Goal: Task Accomplishment & Management: Manage account settings

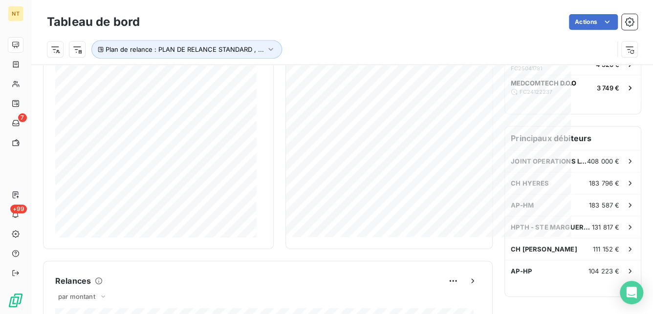
scroll to position [223, 0]
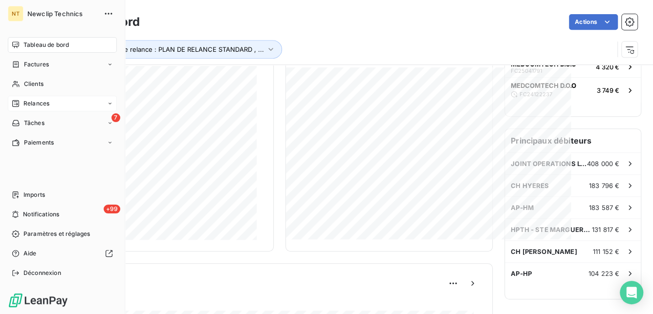
click at [25, 102] on span "Relances" at bounding box center [36, 103] width 26 height 9
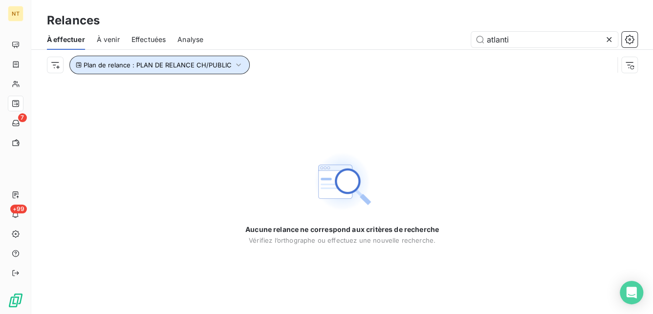
click at [158, 65] on span "Plan de relance : PLAN DE RELANCE CH/PUBLIC" at bounding box center [158, 65] width 148 height 8
click at [114, 40] on span "À venir" at bounding box center [108, 40] width 23 height 10
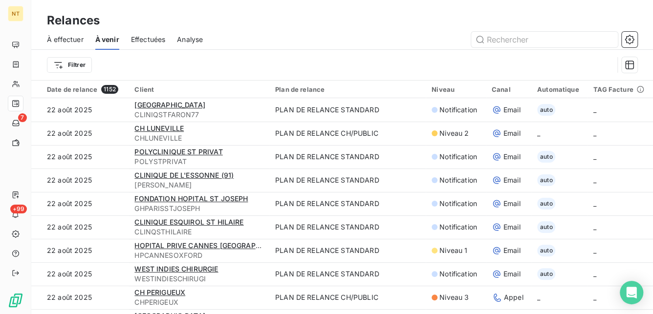
click at [138, 42] on span "Effectuées" at bounding box center [148, 40] width 35 height 10
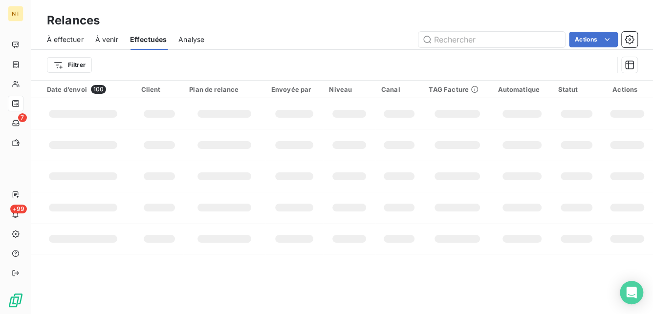
click at [66, 41] on span "À effectuer" at bounding box center [65, 40] width 37 height 10
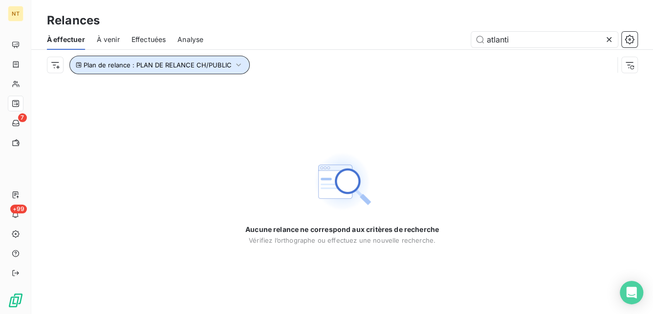
click at [130, 70] on button "Plan de relance : PLAN DE RELANCE CH/PUBLIC" at bounding box center [159, 65] width 180 height 19
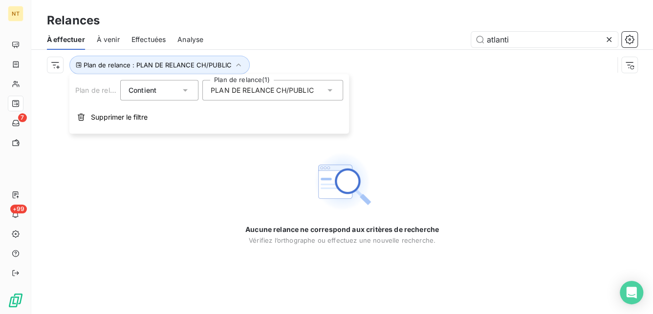
click at [245, 88] on span "PLAN DE RELANCE CH/PUBLIC" at bounding box center [262, 91] width 103 height 10
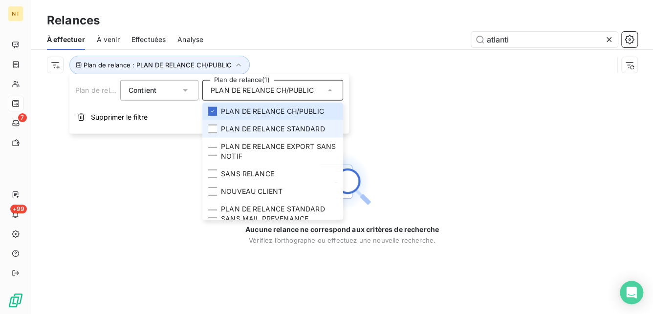
scroll to position [72, 0]
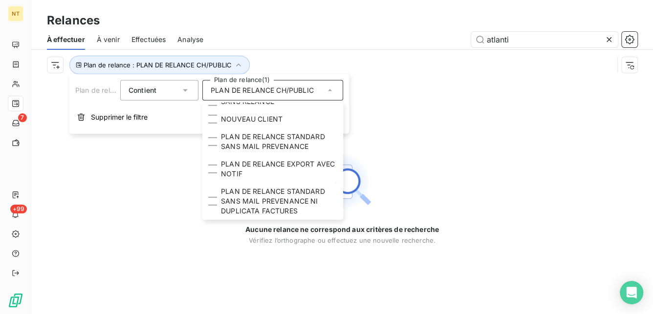
click at [118, 195] on div "Aucune relance ne correspond aux critères de recherche [PERSON_NAME] l’orthogra…" at bounding box center [342, 197] width 622 height 234
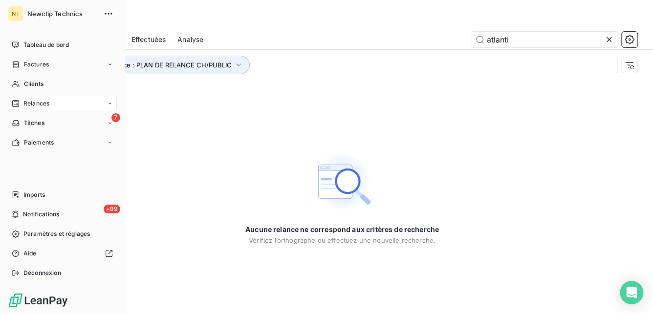
click at [28, 105] on span "Relances" at bounding box center [36, 103] width 26 height 9
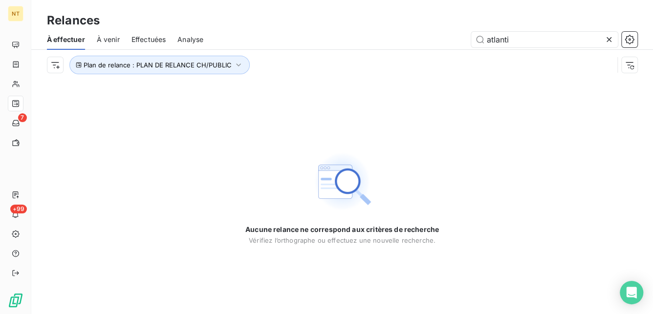
click at [146, 40] on span "Effectuées" at bounding box center [148, 40] width 35 height 10
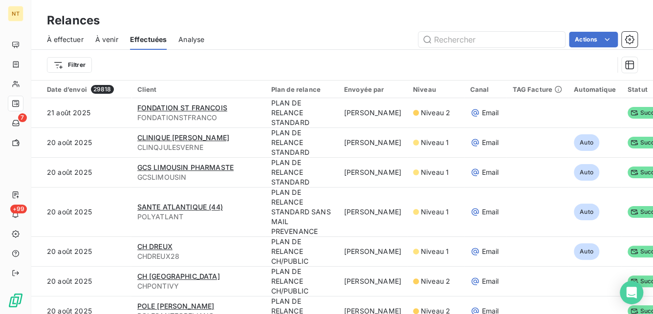
click at [102, 38] on span "À venir" at bounding box center [106, 40] width 23 height 10
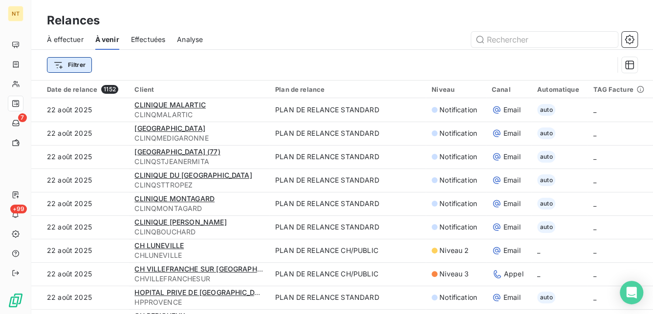
click at [72, 66] on html "NT 7 +99 Relances À effectuer À venir Effectuées Analyse Filtrer Date de relanc…" at bounding box center [326, 157] width 653 height 314
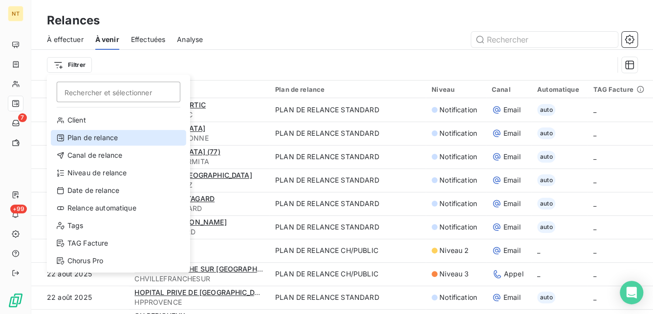
click at [87, 142] on div "Plan de relance" at bounding box center [118, 138] width 135 height 16
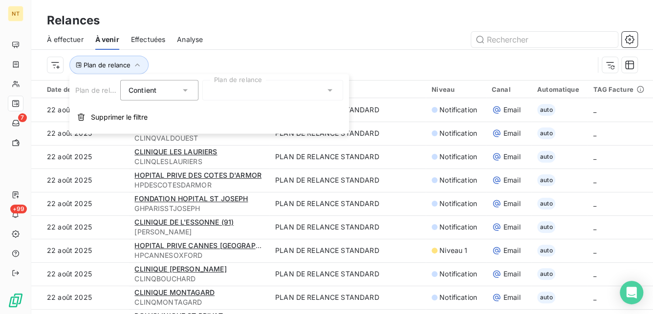
click at [226, 90] on div at bounding box center [272, 90] width 141 height 21
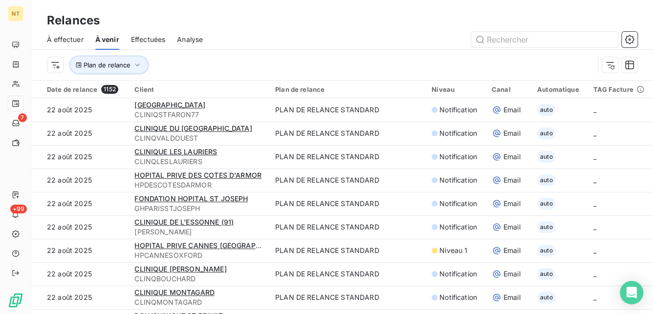
click at [261, 52] on div "Plan de relance" at bounding box center [342, 65] width 590 height 30
click at [109, 59] on button "Plan de relance" at bounding box center [108, 65] width 79 height 19
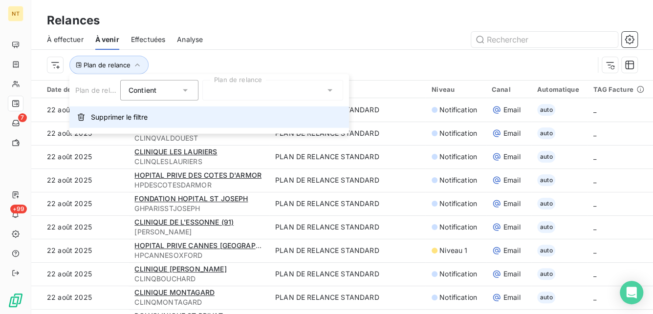
click at [104, 116] on span "Supprimer le filtre" at bounding box center [119, 117] width 57 height 10
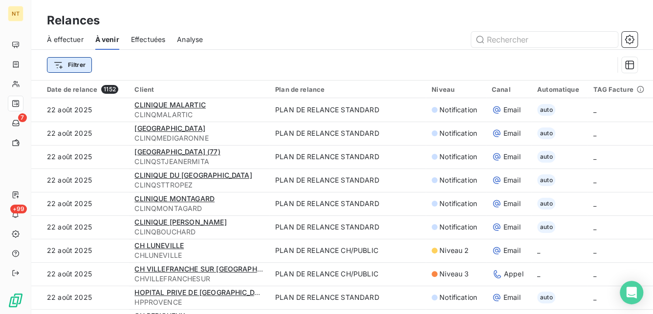
click at [68, 66] on html "NT 7 +99 Relances À effectuer À venir Effectuées Analyse Filtrer Date de relanc…" at bounding box center [326, 157] width 653 height 314
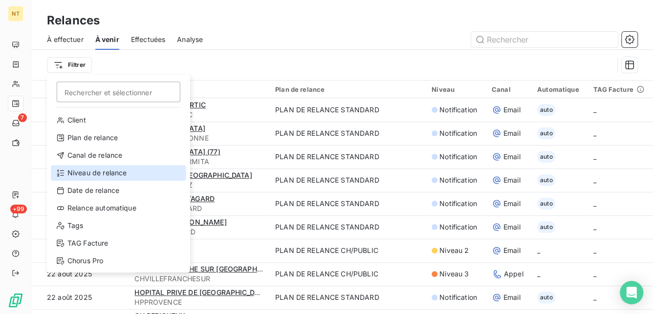
click at [107, 167] on div "Niveau de relance" at bounding box center [118, 173] width 135 height 16
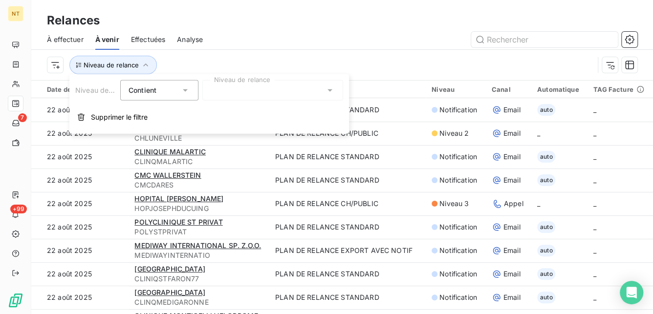
click at [221, 88] on div at bounding box center [272, 90] width 141 height 21
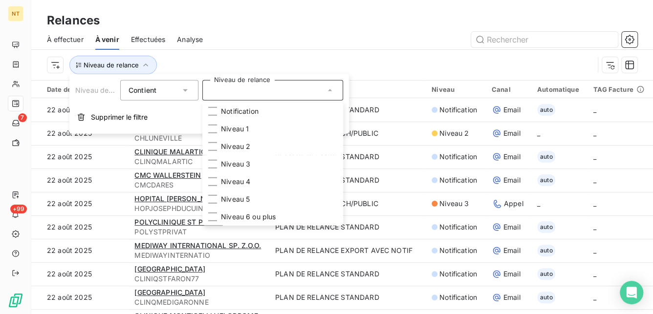
click at [67, 39] on span "À effectuer" at bounding box center [65, 40] width 37 height 10
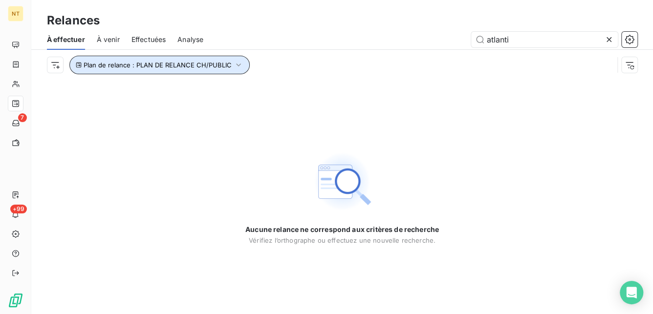
click at [73, 64] on button "Plan de relance : PLAN DE RELANCE CH/PUBLIC" at bounding box center [159, 65] width 180 height 19
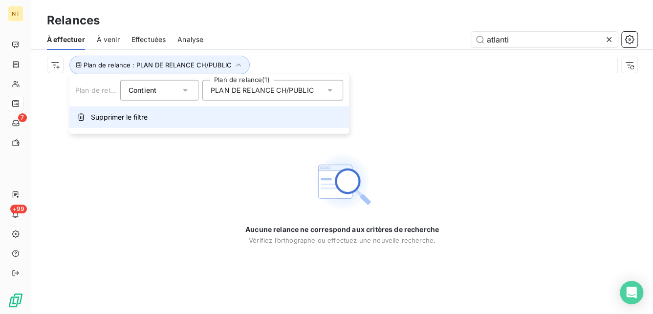
click at [111, 115] on span "Supprimer le filtre" at bounding box center [119, 117] width 57 height 10
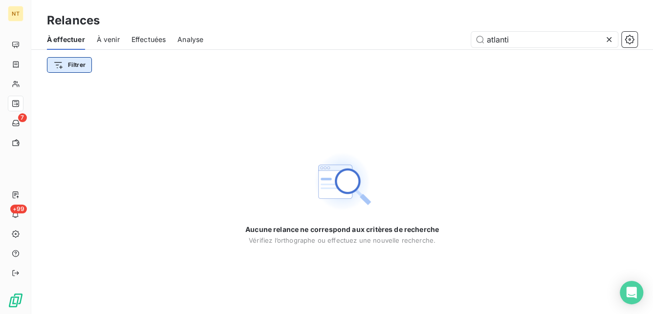
click at [70, 60] on html "NT 7 +99 Relances À effectuer À venir Effectuées Analyse atlanti Filtrer Aucune…" at bounding box center [326, 157] width 653 height 314
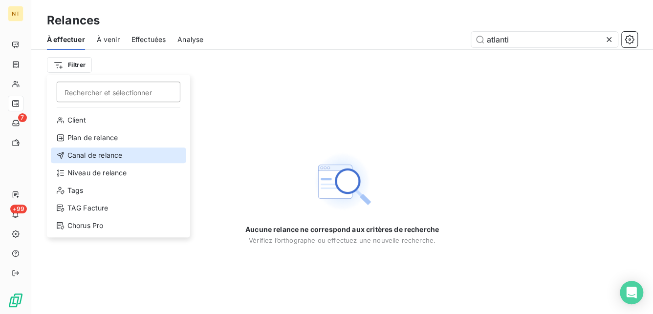
click at [95, 153] on div "Canal de relance" at bounding box center [118, 156] width 135 height 16
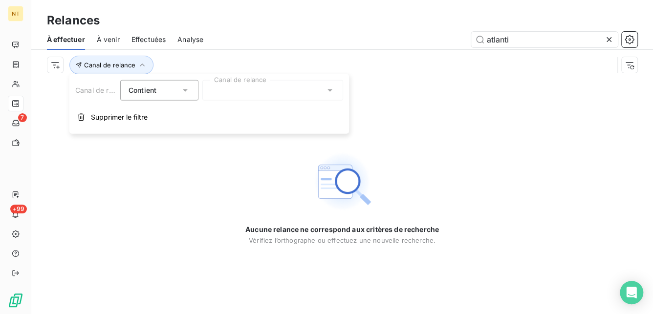
click at [231, 90] on div at bounding box center [272, 90] width 141 height 21
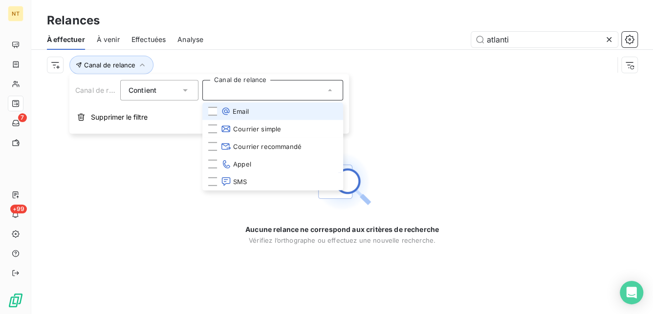
click at [231, 91] on div at bounding box center [272, 90] width 141 height 21
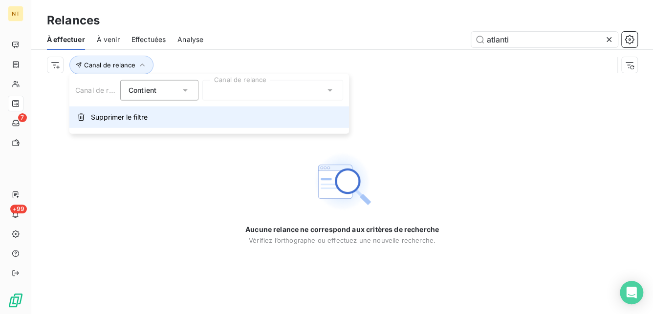
click at [93, 117] on span "Supprimer le filtre" at bounding box center [119, 117] width 57 height 10
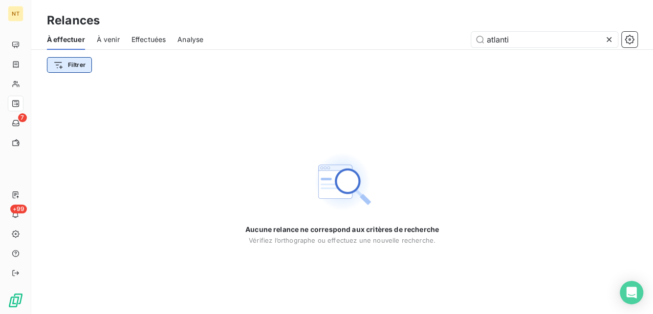
click at [56, 67] on html "NT 7 +99 Relances À effectuer À venir Effectuées Analyse atlanti Filtrer Aucune…" at bounding box center [326, 157] width 653 height 314
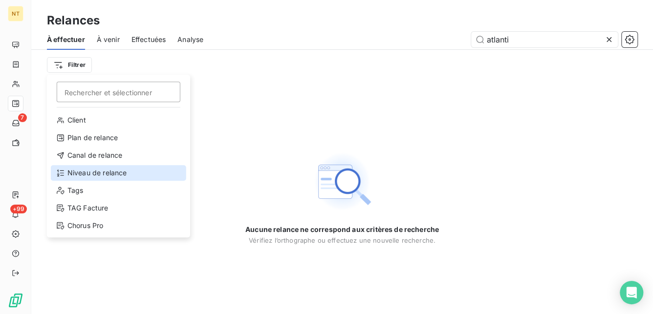
click at [84, 176] on div "Niveau de relance" at bounding box center [118, 173] width 135 height 16
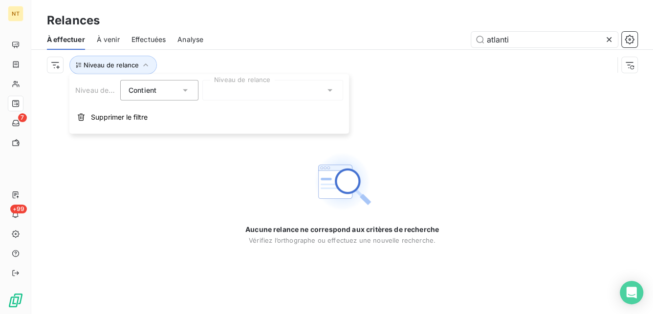
click at [221, 95] on div at bounding box center [272, 90] width 141 height 21
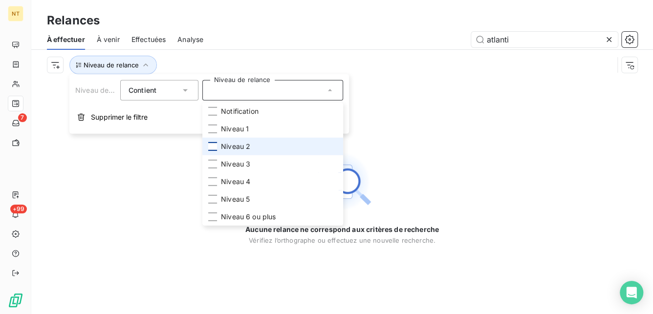
click at [212, 147] on div at bounding box center [212, 146] width 9 height 9
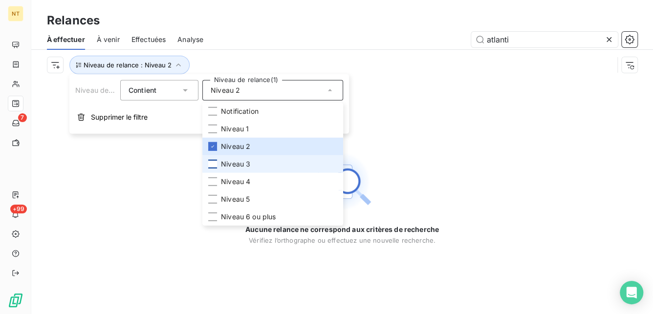
click at [214, 166] on div at bounding box center [212, 164] width 9 height 9
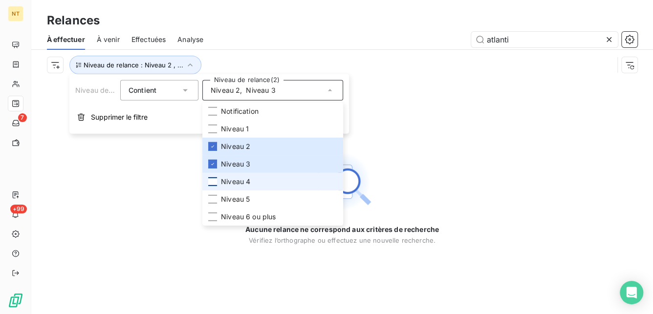
click at [213, 182] on div at bounding box center [212, 181] width 9 height 9
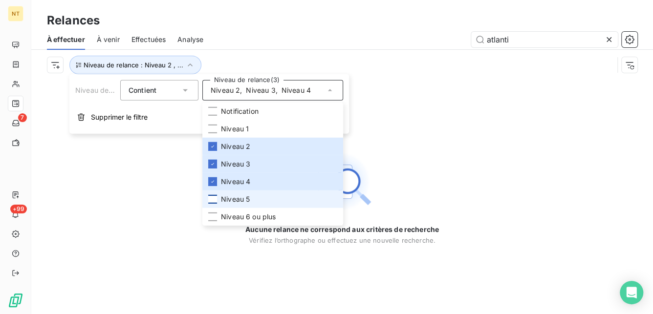
click at [212, 197] on div at bounding box center [212, 199] width 9 height 9
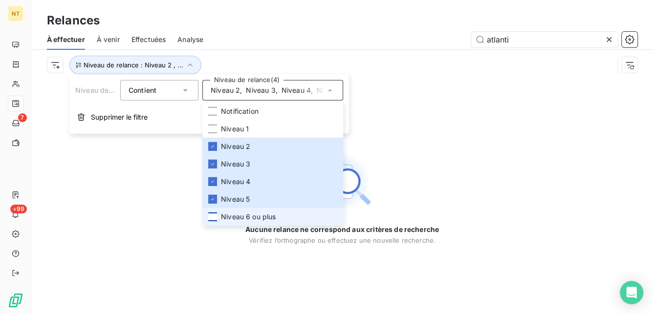
click at [210, 215] on div at bounding box center [212, 217] width 9 height 9
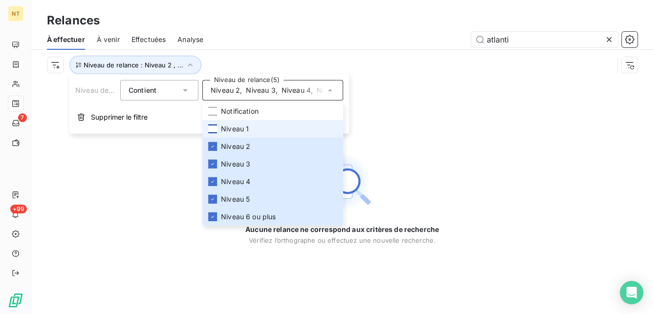
click at [213, 125] on div at bounding box center [212, 129] width 9 height 9
click at [404, 129] on div "Aucune relance ne correspond aux critères de recherche [PERSON_NAME] l’orthogra…" at bounding box center [342, 197] width 622 height 234
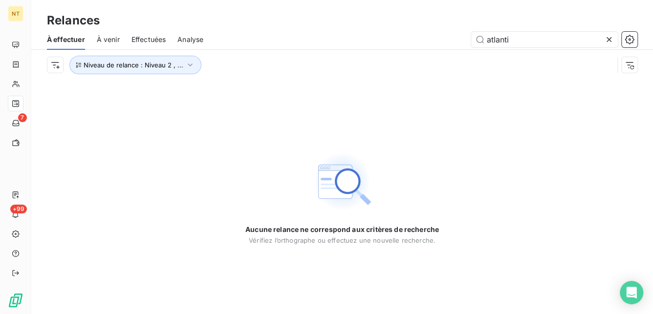
click at [108, 39] on span "À venir" at bounding box center [108, 40] width 23 height 10
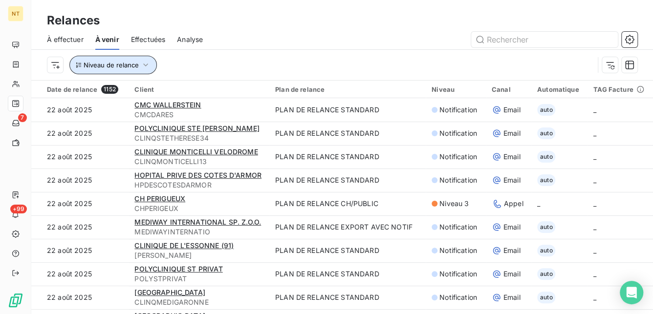
click at [101, 63] on span "Niveau de relance" at bounding box center [111, 65] width 55 height 8
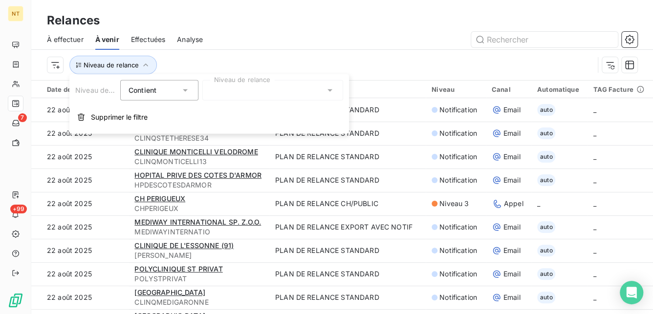
click at [249, 91] on div at bounding box center [272, 90] width 141 height 21
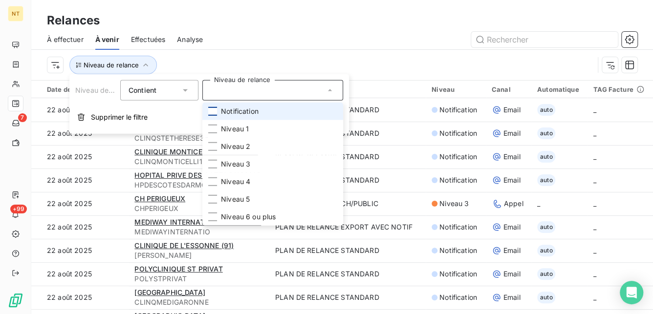
click at [213, 115] on div at bounding box center [212, 111] width 9 height 9
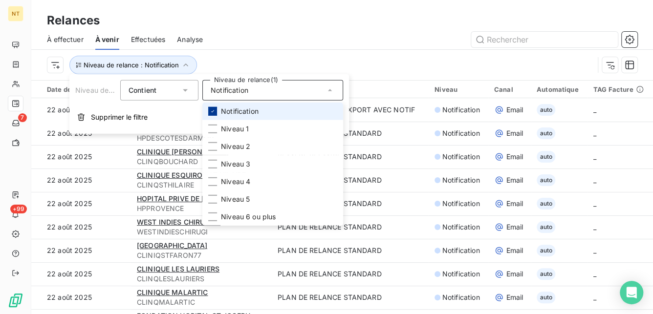
click at [213, 114] on div at bounding box center [212, 111] width 9 height 9
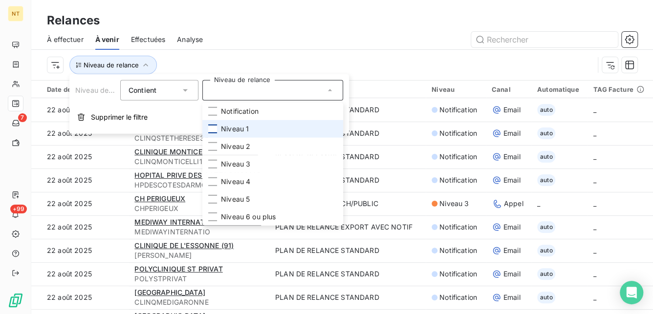
click at [213, 129] on div at bounding box center [212, 129] width 9 height 9
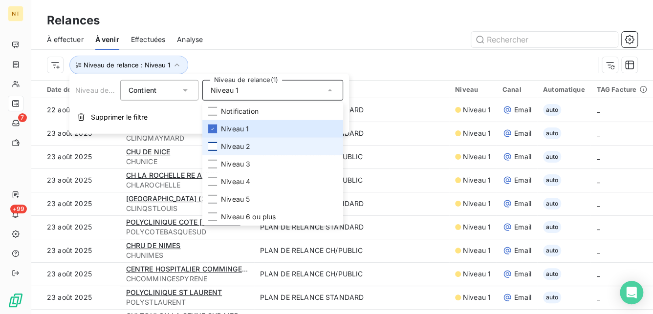
click at [215, 148] on div at bounding box center [212, 146] width 9 height 9
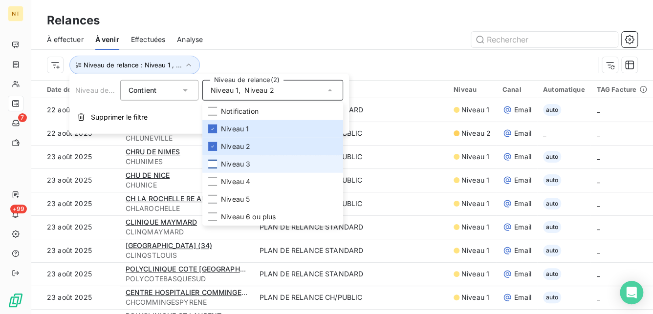
click at [212, 164] on div at bounding box center [212, 164] width 9 height 9
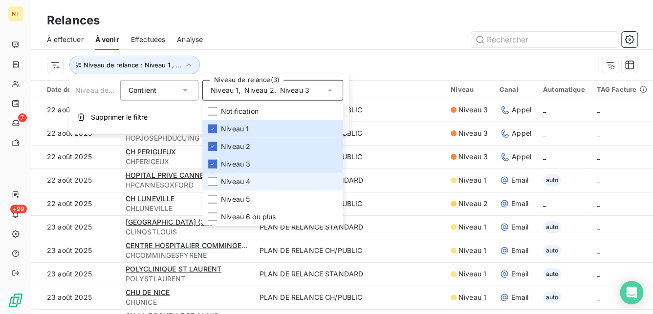
click at [213, 189] on li "Niveau 4" at bounding box center [272, 182] width 141 height 18
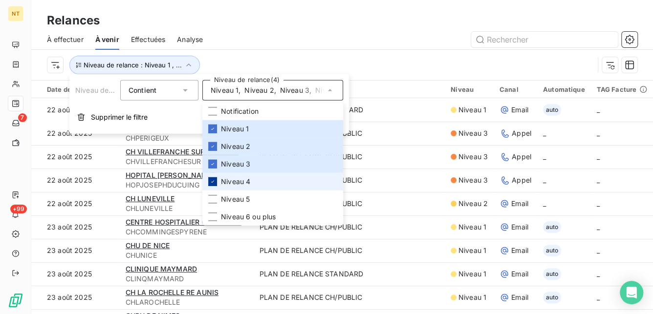
click at [212, 180] on icon at bounding box center [213, 182] width 6 height 6
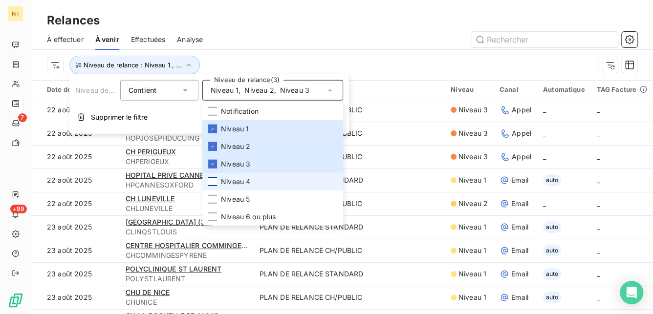
click at [212, 183] on div at bounding box center [212, 181] width 9 height 9
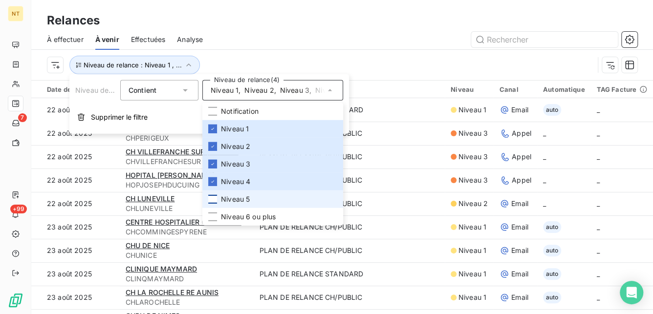
click at [212, 197] on div at bounding box center [212, 199] width 9 height 9
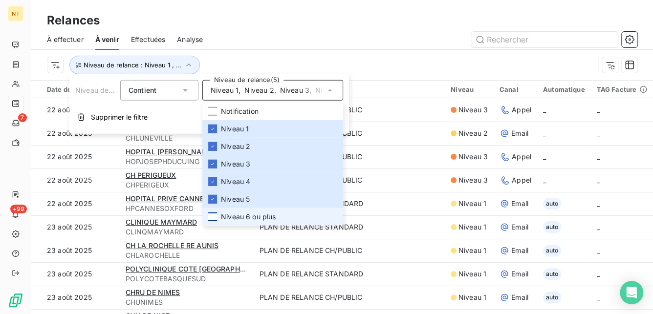
click at [211, 218] on div at bounding box center [212, 217] width 9 height 9
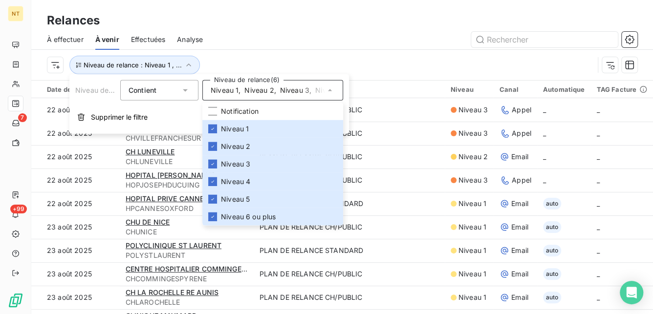
click at [321, 27] on div "Relances" at bounding box center [342, 21] width 622 height 18
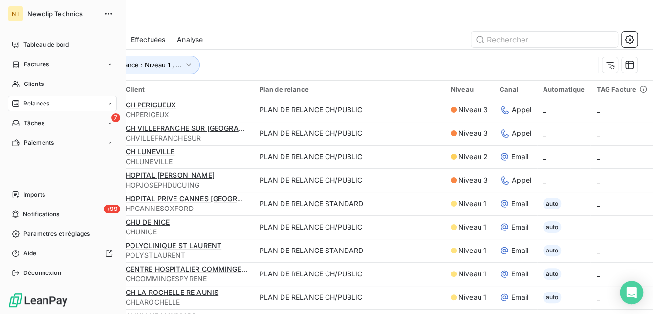
click at [112, 103] on icon at bounding box center [110, 104] width 6 height 6
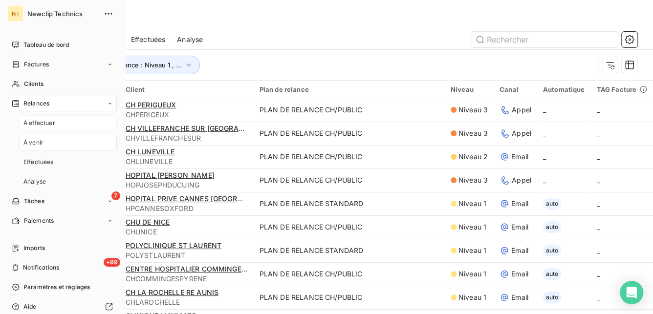
click at [72, 123] on div "À effectuer" at bounding box center [68, 123] width 97 height 16
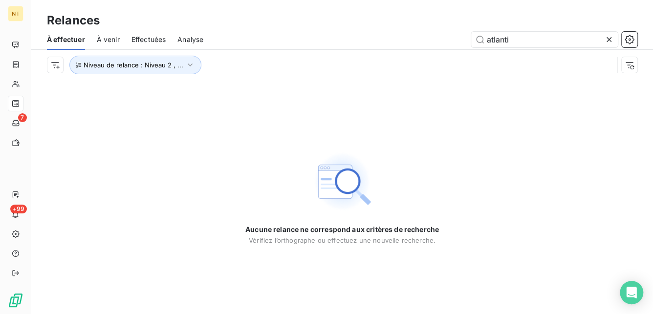
click at [187, 125] on div "Aucune relance ne correspond aux critères de recherche [PERSON_NAME] l’orthogra…" at bounding box center [342, 197] width 622 height 234
click at [610, 42] on icon at bounding box center [609, 40] width 10 height 10
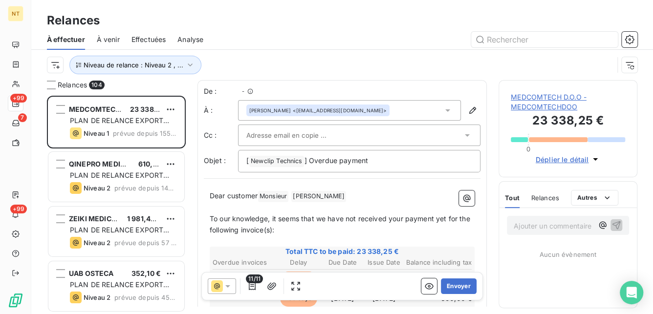
scroll to position [212, 131]
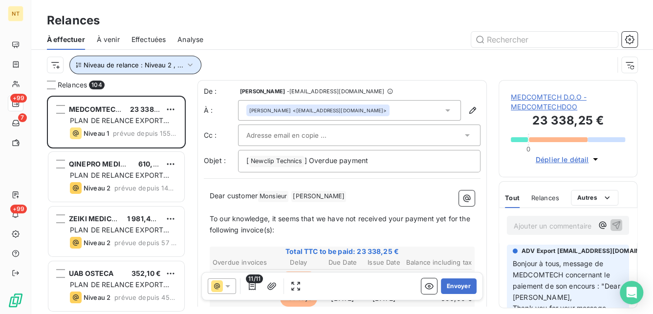
click at [125, 67] on span "Niveau de relance : Niveau 2 , ..." at bounding box center [134, 65] width 100 height 8
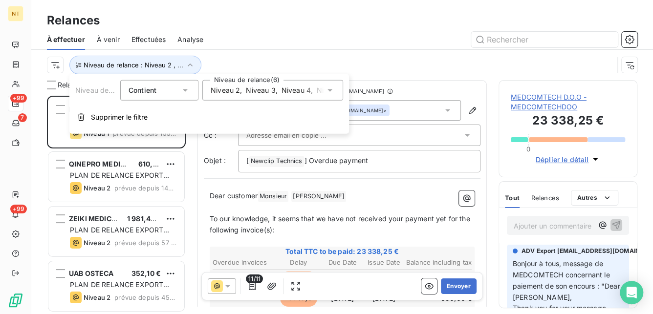
click at [237, 91] on span "Niveau 2" at bounding box center [225, 91] width 29 height 10
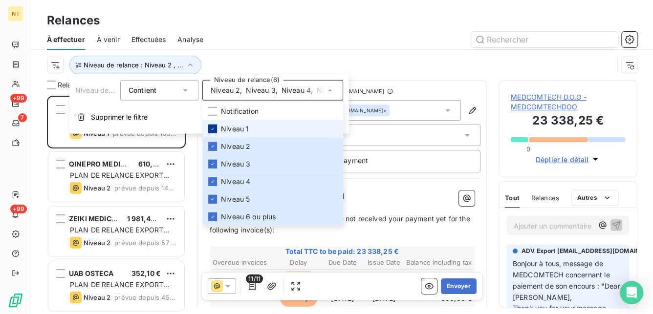
click at [212, 128] on icon at bounding box center [213, 129] width 6 height 6
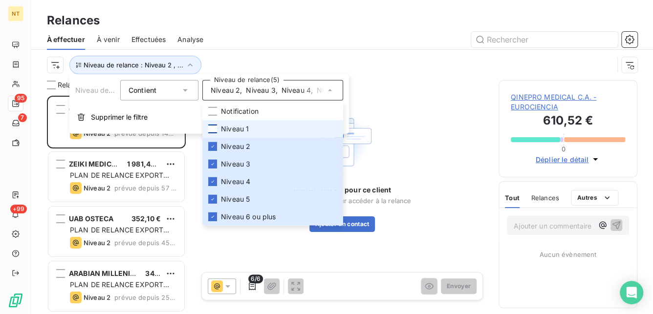
scroll to position [212, 131]
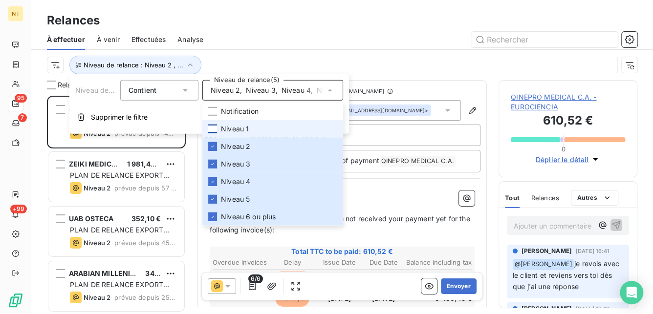
click at [250, 38] on div at bounding box center [426, 40] width 422 height 16
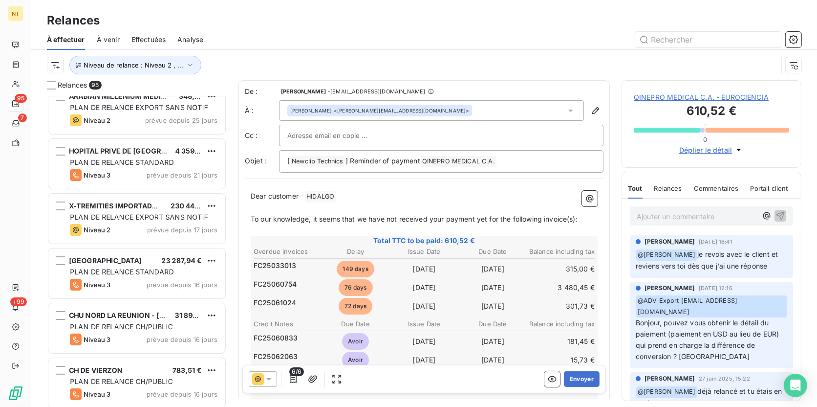
scroll to position [0, 0]
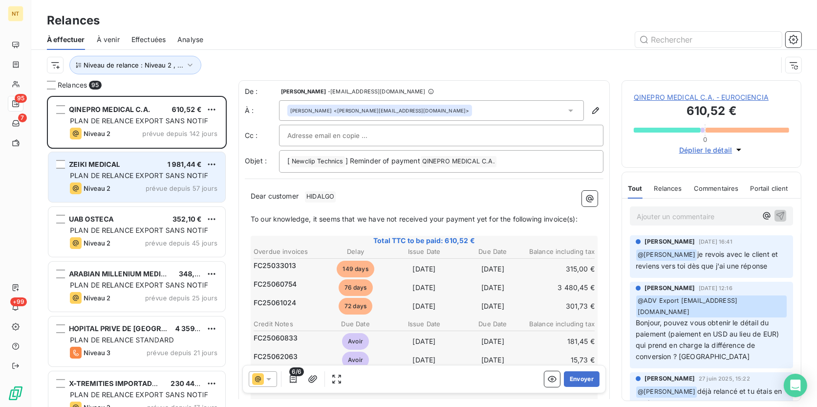
click at [128, 182] on div "Niveau 2 prévue depuis 57 jours" at bounding box center [144, 188] width 148 height 12
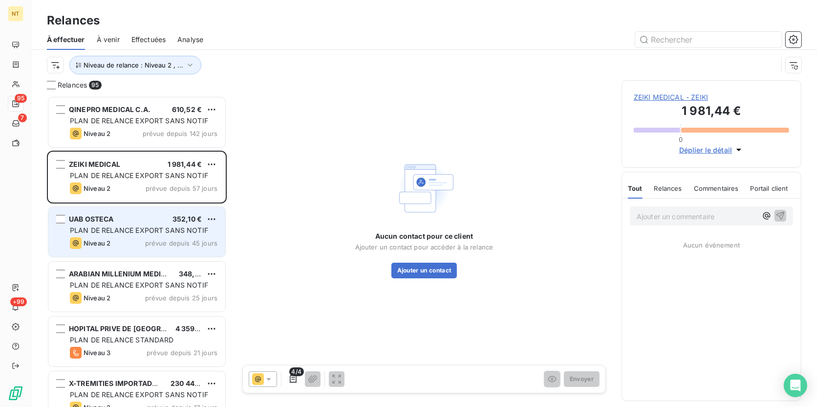
click at [136, 238] on div "Niveau 2 prévue depuis 45 jours" at bounding box center [144, 243] width 148 height 12
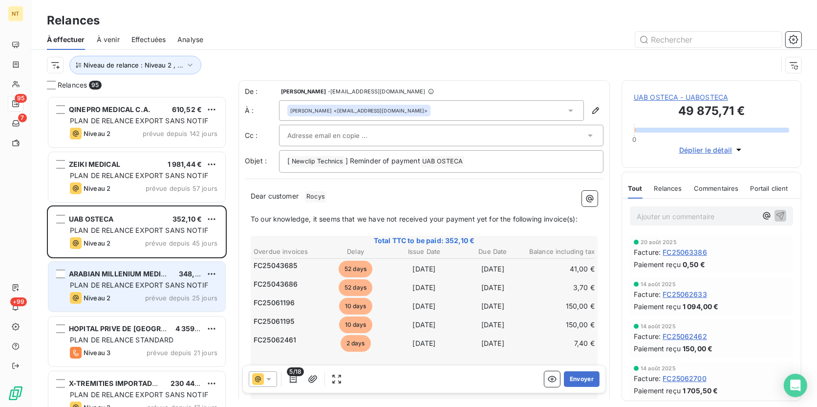
click at [130, 290] on div "ARABIAN MILLENIUM MEDICAL TRADING 348,50 € PLAN DE RELANCE EXPORT SANS NOTIF Ni…" at bounding box center [136, 286] width 177 height 50
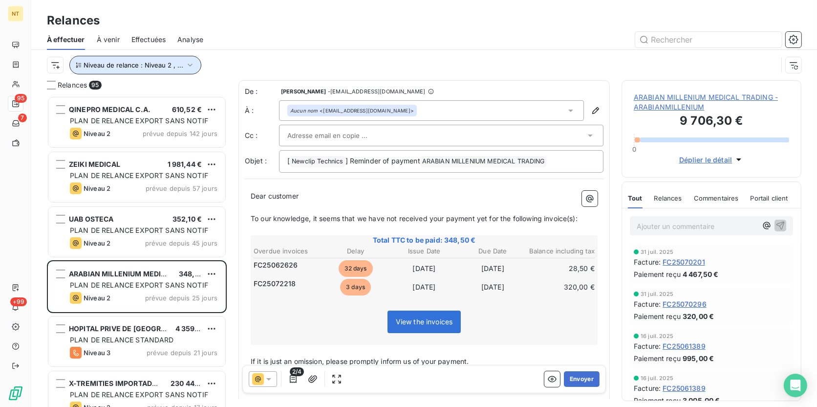
click at [160, 68] on span "Niveau de relance : Niveau 2 , ..." at bounding box center [134, 65] width 100 height 8
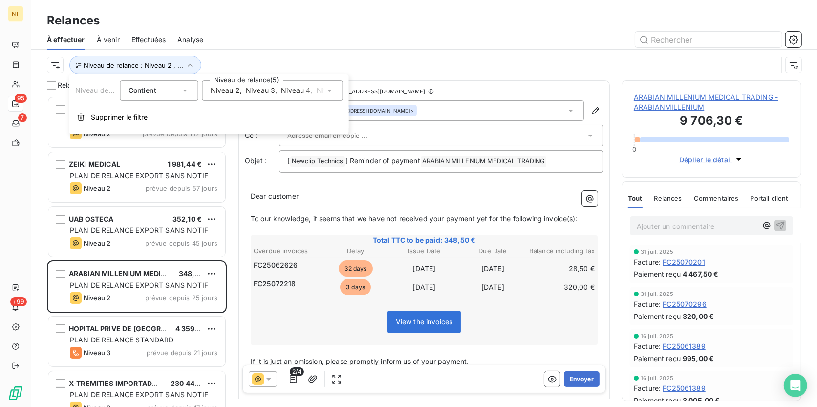
click at [263, 90] on span "Niveau 3" at bounding box center [260, 91] width 29 height 10
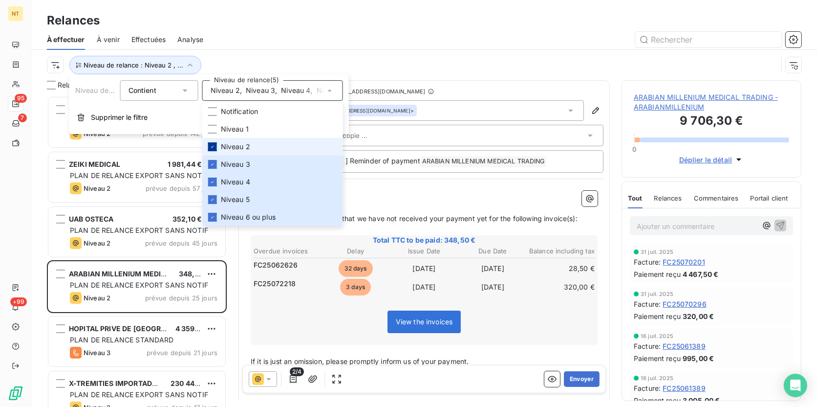
click at [214, 146] on icon at bounding box center [213, 147] width 6 height 6
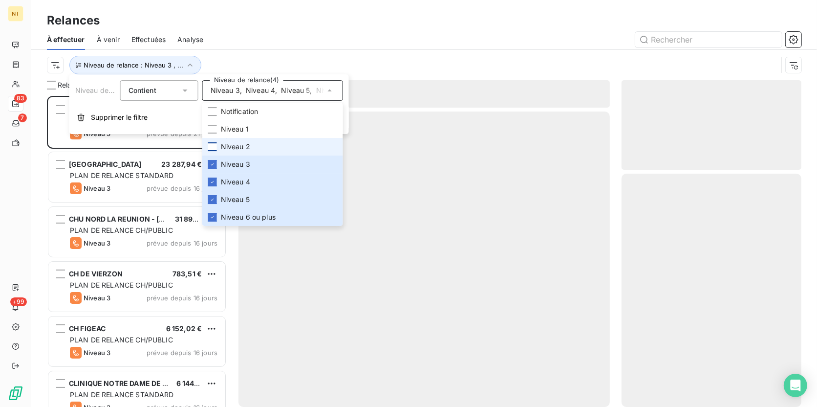
scroll to position [304, 173]
click at [266, 30] on div "À effectuer À venir Effectuées Analyse" at bounding box center [424, 39] width 786 height 21
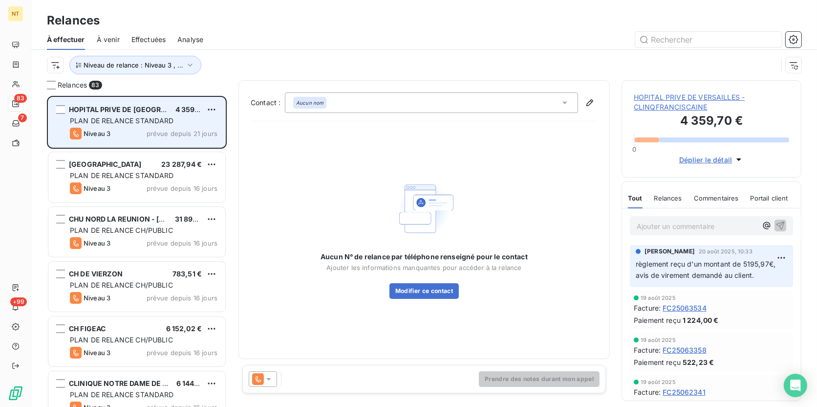
click at [166, 131] on span "prévue depuis 21 jours" at bounding box center [182, 134] width 71 height 8
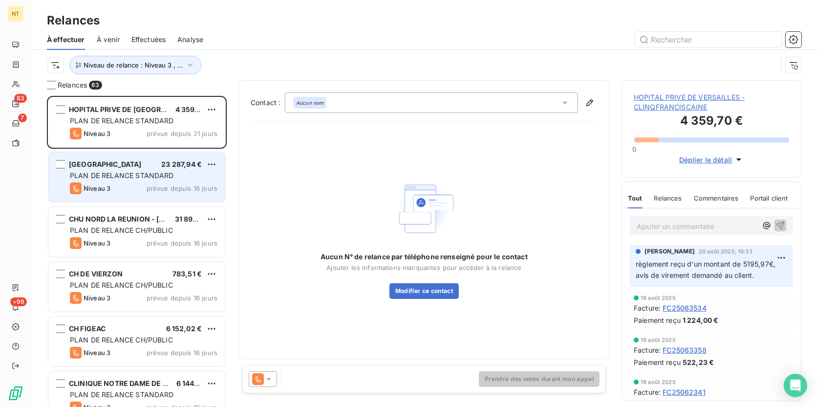
click at [162, 176] on span "PLAN DE RELANCE STANDARD" at bounding box center [122, 175] width 104 height 8
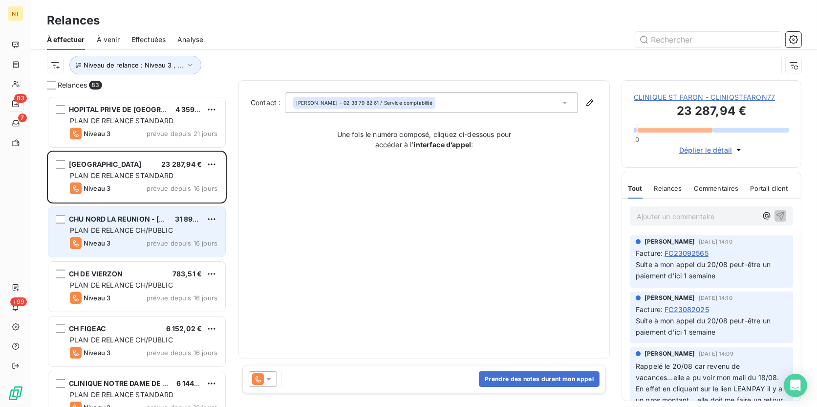
click at [154, 234] on span "PLAN DE RELANCE CH/PUBLIC" at bounding box center [121, 230] width 103 height 8
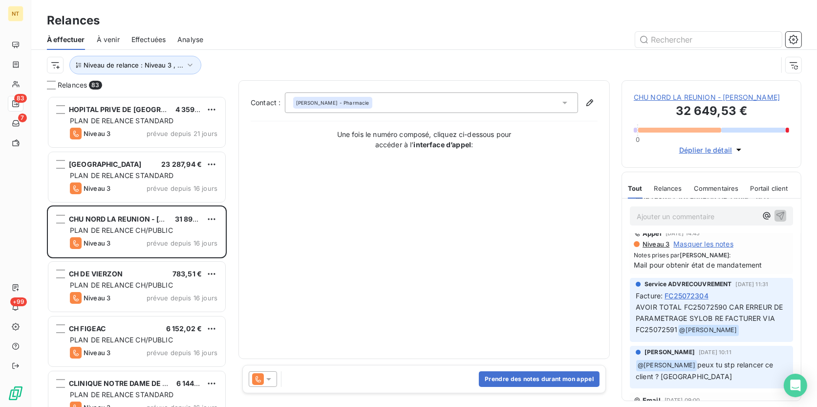
scroll to position [133, 0]
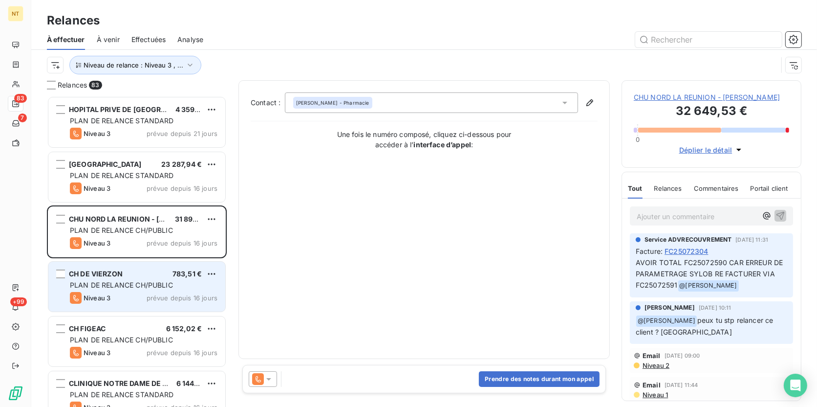
click at [115, 296] on div "Niveau 3 prévue depuis 16 jours" at bounding box center [144, 298] width 148 height 12
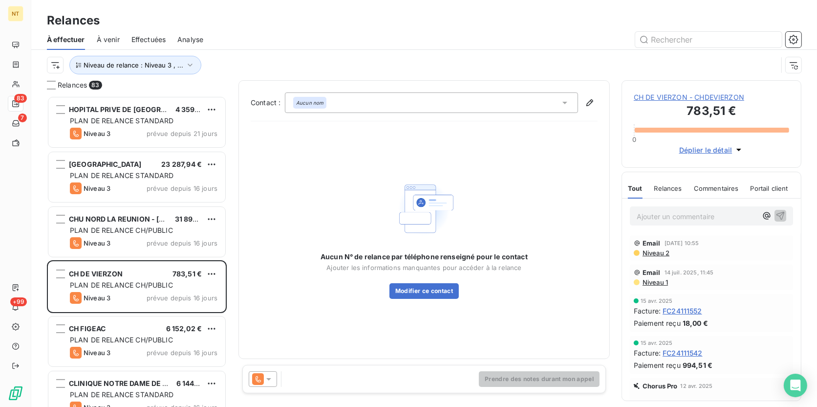
click at [652, 94] on span "CH DE VIERZON - CHDEVIERZON" at bounding box center [711, 97] width 155 height 10
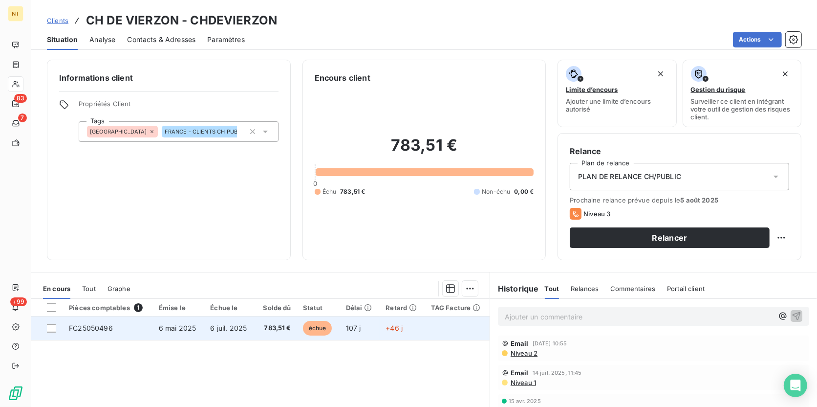
click at [352, 314] on span "107 j" at bounding box center [353, 328] width 15 height 8
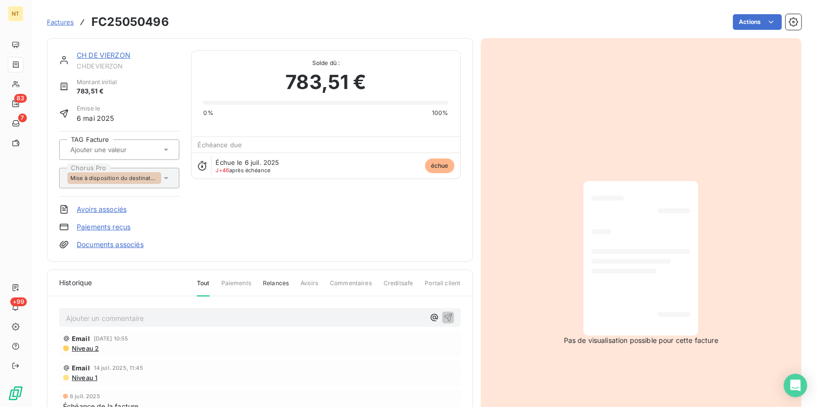
click at [637, 314] on div at bounding box center [640, 258] width 99 height 139
click at [132, 245] on link "Documents associés" at bounding box center [110, 244] width 67 height 10
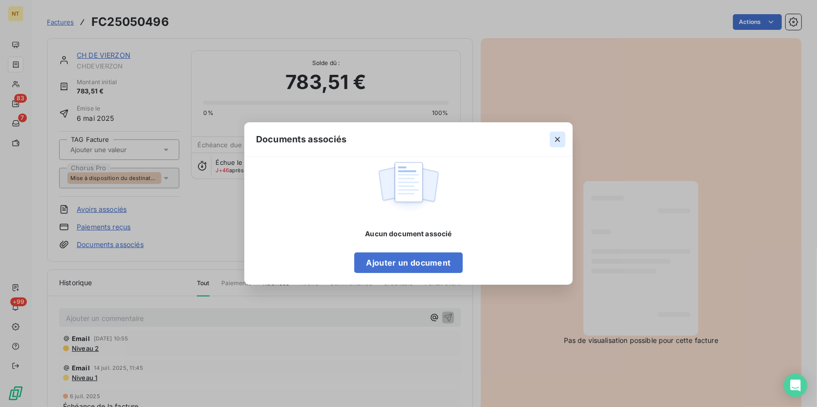
click at [560, 141] on icon "button" at bounding box center [557, 139] width 5 height 5
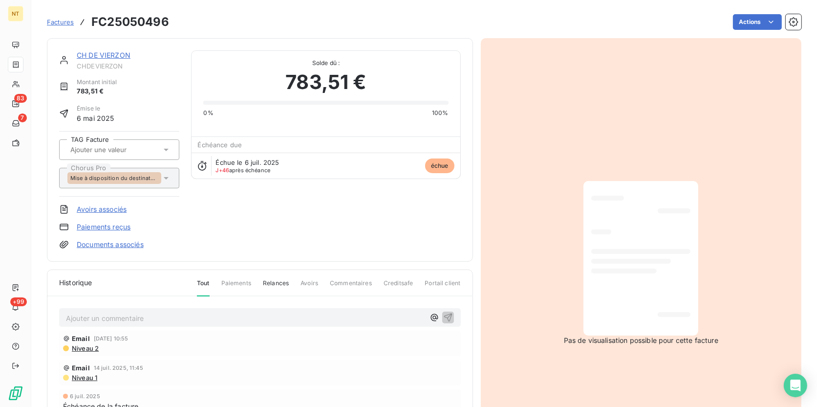
drag, startPoint x: 187, startPoint y: 27, endPoint x: 152, endPoint y: 27, distance: 35.2
click at [183, 27] on div "Actions" at bounding box center [491, 22] width 621 height 16
click at [149, 26] on h3 "FC25050496" at bounding box center [130, 22] width 78 height 18
copy h3 "FC25050496"
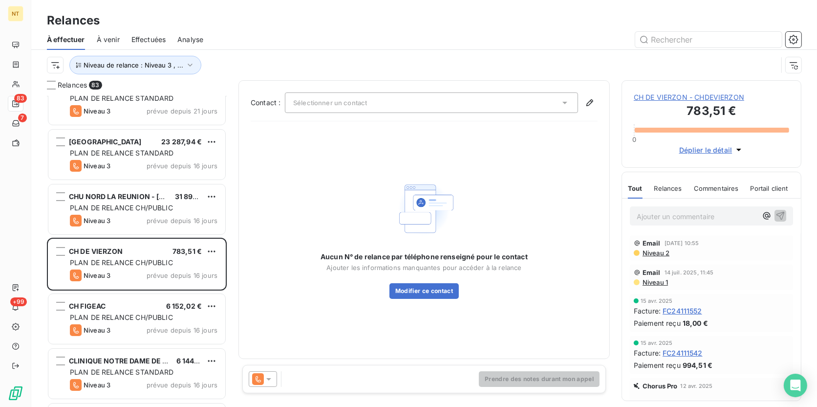
scroll to position [44, 0]
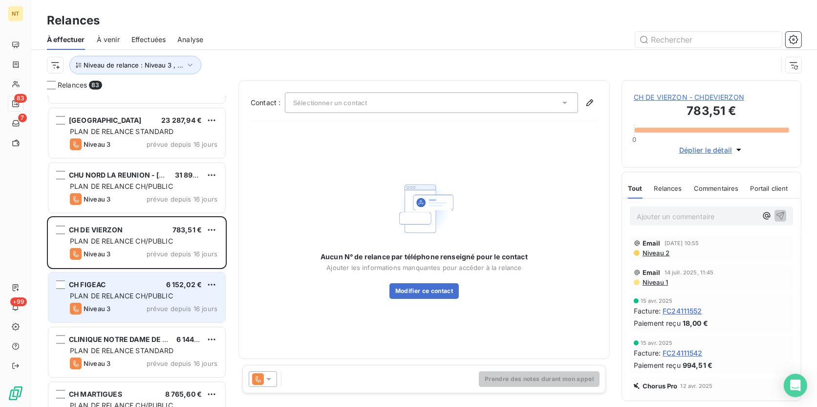
click at [147, 287] on div "CH FIGEAC 6 152,02 €" at bounding box center [144, 284] width 148 height 9
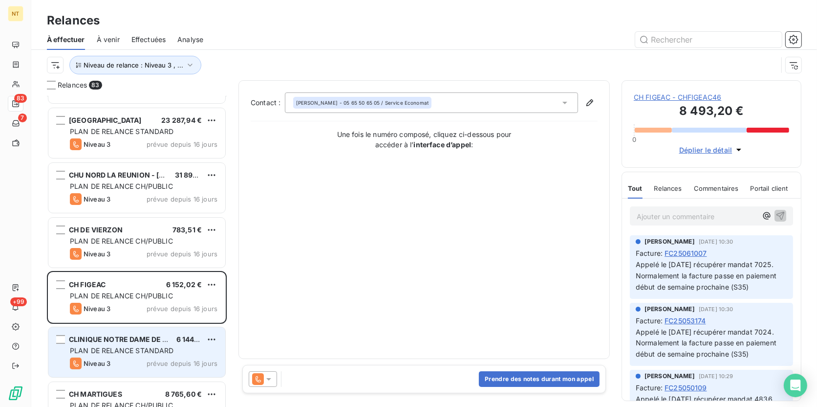
click at [142, 314] on div "CLINIQUE NOTRE DAME DE LA MERCI (83 6 144,08 € PLAN DE RELANCE STANDARD Niveau …" at bounding box center [136, 352] width 177 height 50
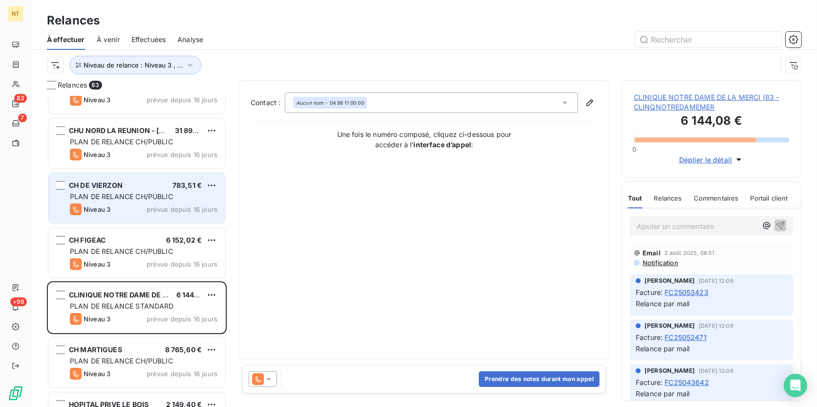
scroll to position [133, 0]
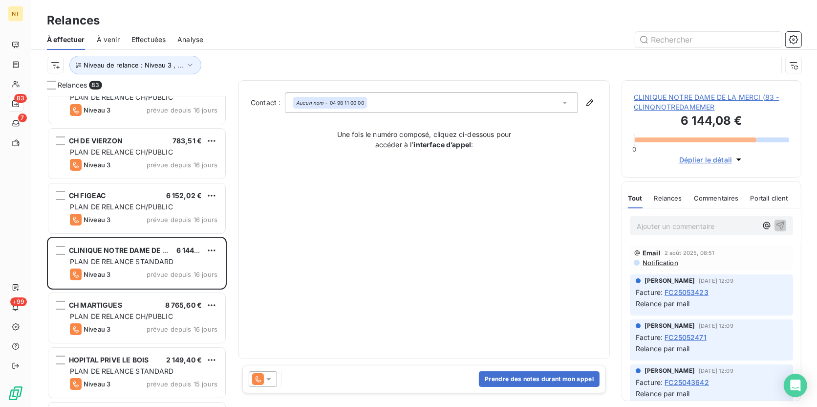
drag, startPoint x: 725, startPoint y: 123, endPoint x: 674, endPoint y: 109, distance: 52.5
drag, startPoint x: 674, startPoint y: 109, endPoint x: 647, endPoint y: 98, distance: 30.0
click at [647, 98] on span "CLINIQUE NOTRE DAME DE LA MERCI (83 - CLINQNOTREDAMEMER" at bounding box center [711, 102] width 155 height 20
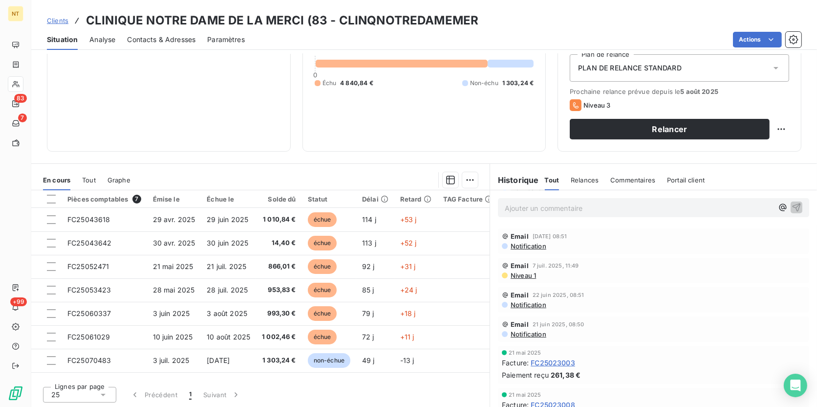
scroll to position [311, 0]
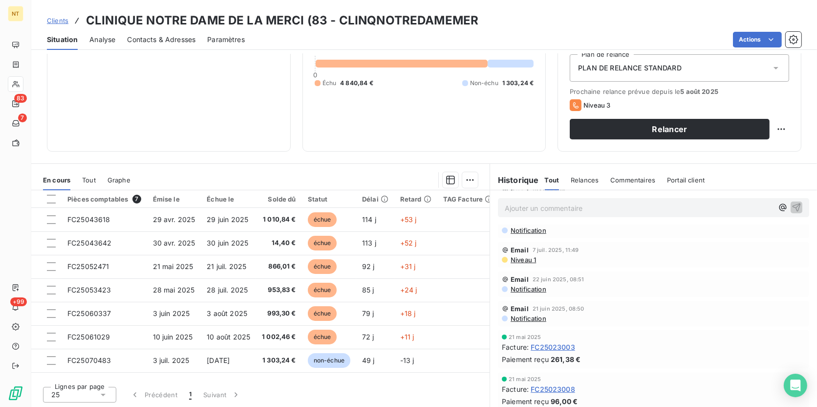
click at [136, 36] on span "Contacts & Adresses" at bounding box center [161, 40] width 68 height 10
